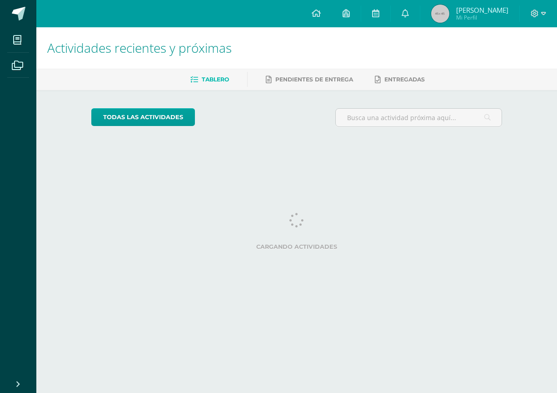
click at [536, 5] on div at bounding box center [538, 13] width 37 height 27
click at [537, 11] on icon at bounding box center [535, 14] width 8 height 8
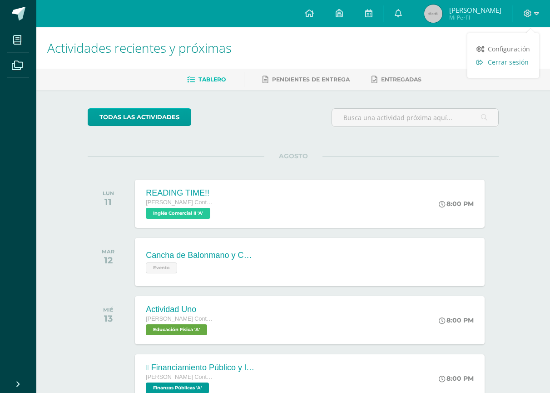
click at [518, 64] on span "Cerrar sesión" at bounding box center [508, 62] width 41 height 9
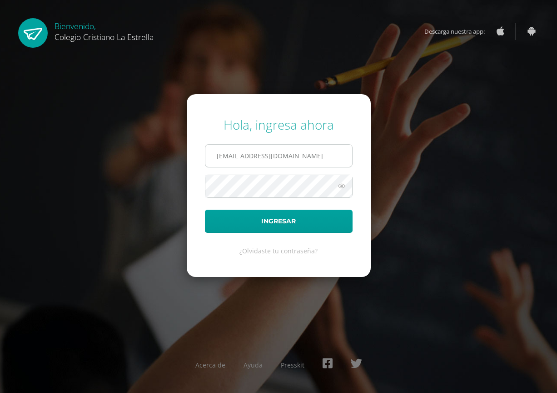
click at [299, 158] on input "[EMAIL_ADDRESS][DOMAIN_NAME]" at bounding box center [278, 156] width 147 height 22
type input "[EMAIL_ADDRESS][DOMAIN_NAME]"
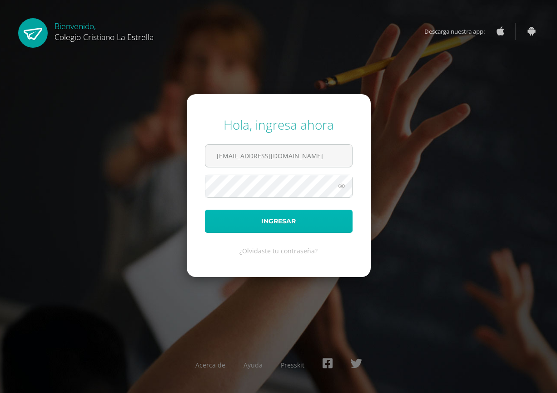
click at [291, 225] on button "Ingresar" at bounding box center [279, 220] width 148 height 23
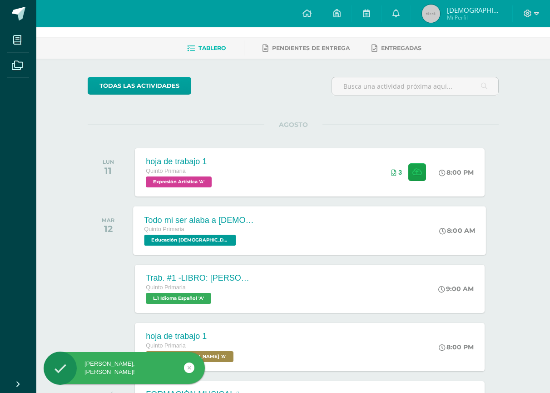
scroll to position [91, 0]
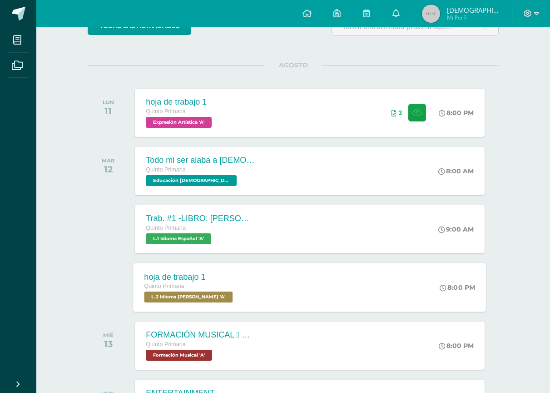
click at [246, 284] on div "hoja de trabajo 1 Quinto Primaria L.2 Idioma Maya Kaqchikel 'A' 8:00 PM hoja de…" at bounding box center [310, 287] width 353 height 49
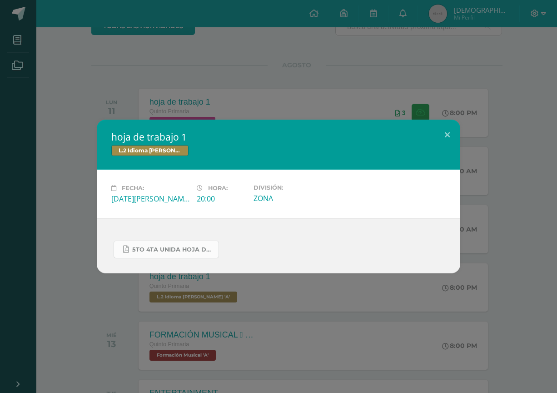
click at [179, 244] on link "5to 4ta unida hoja de trabajo kaqchikel.pdf" at bounding box center [166, 249] width 105 height 18
click at [444, 134] on button at bounding box center [447, 135] width 26 height 31
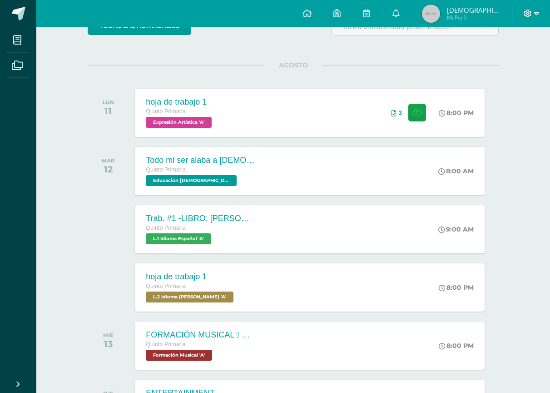
click at [536, 12] on icon at bounding box center [536, 13] width 5 height 3
click at [515, 65] on span "Cerrar sesión" at bounding box center [508, 62] width 41 height 9
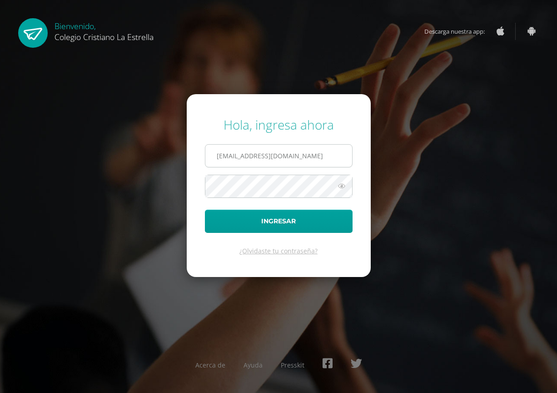
click at [314, 158] on input "[EMAIL_ADDRESS][DOMAIN_NAME]" at bounding box center [278, 156] width 147 height 22
type input "[EMAIL_ADDRESS][DOMAIN_NAME]"
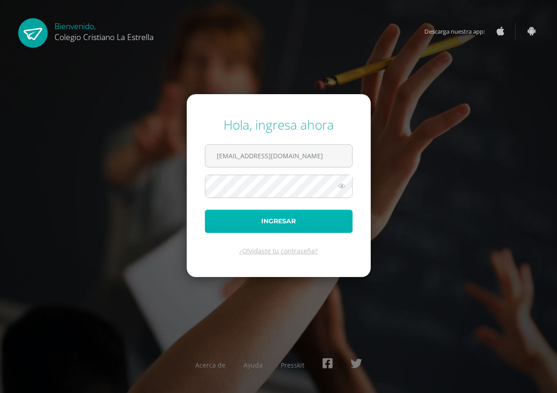
click at [292, 219] on button "Ingresar" at bounding box center [279, 220] width 148 height 23
